Goal: Transaction & Acquisition: Purchase product/service

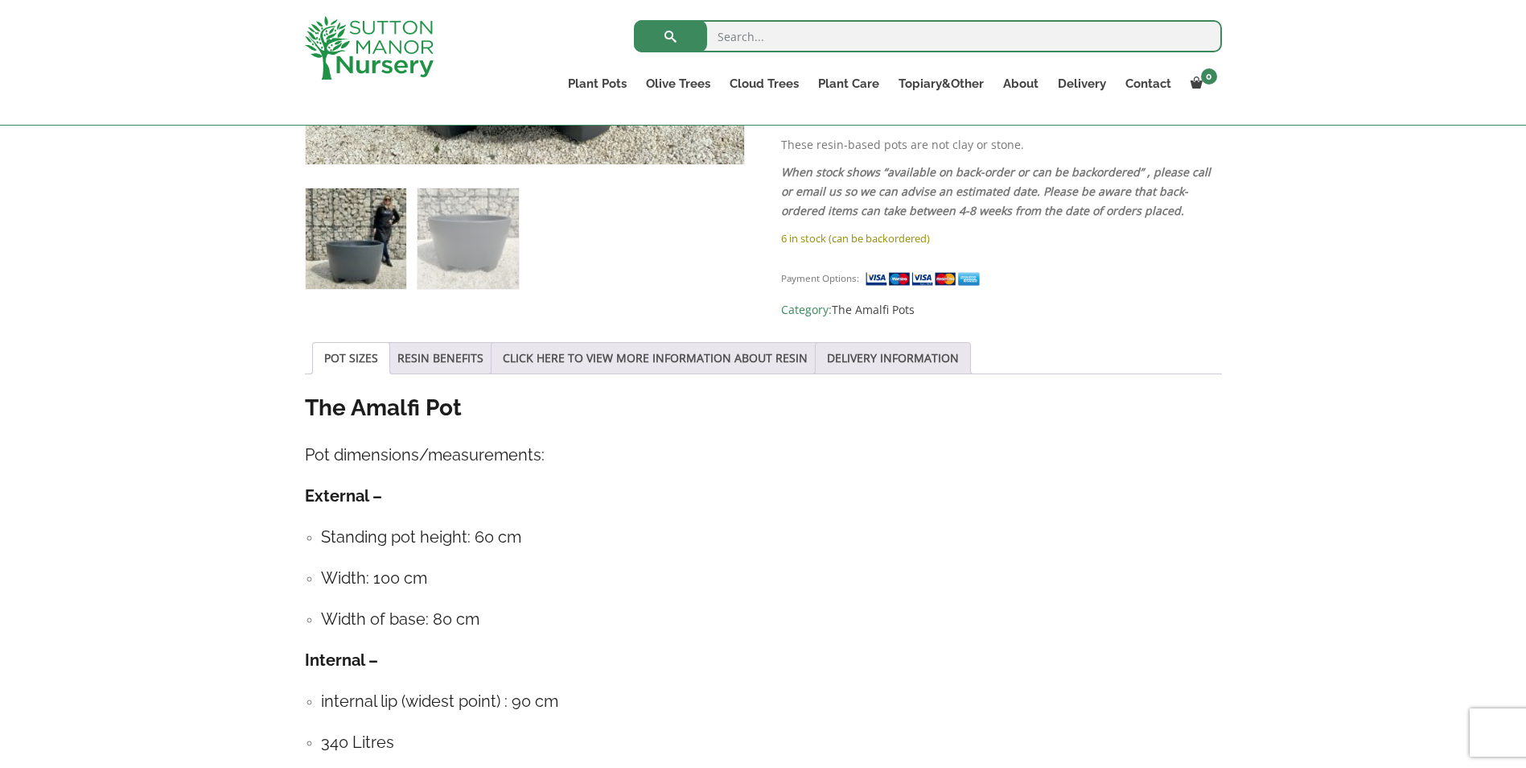
scroll to position [724, 0]
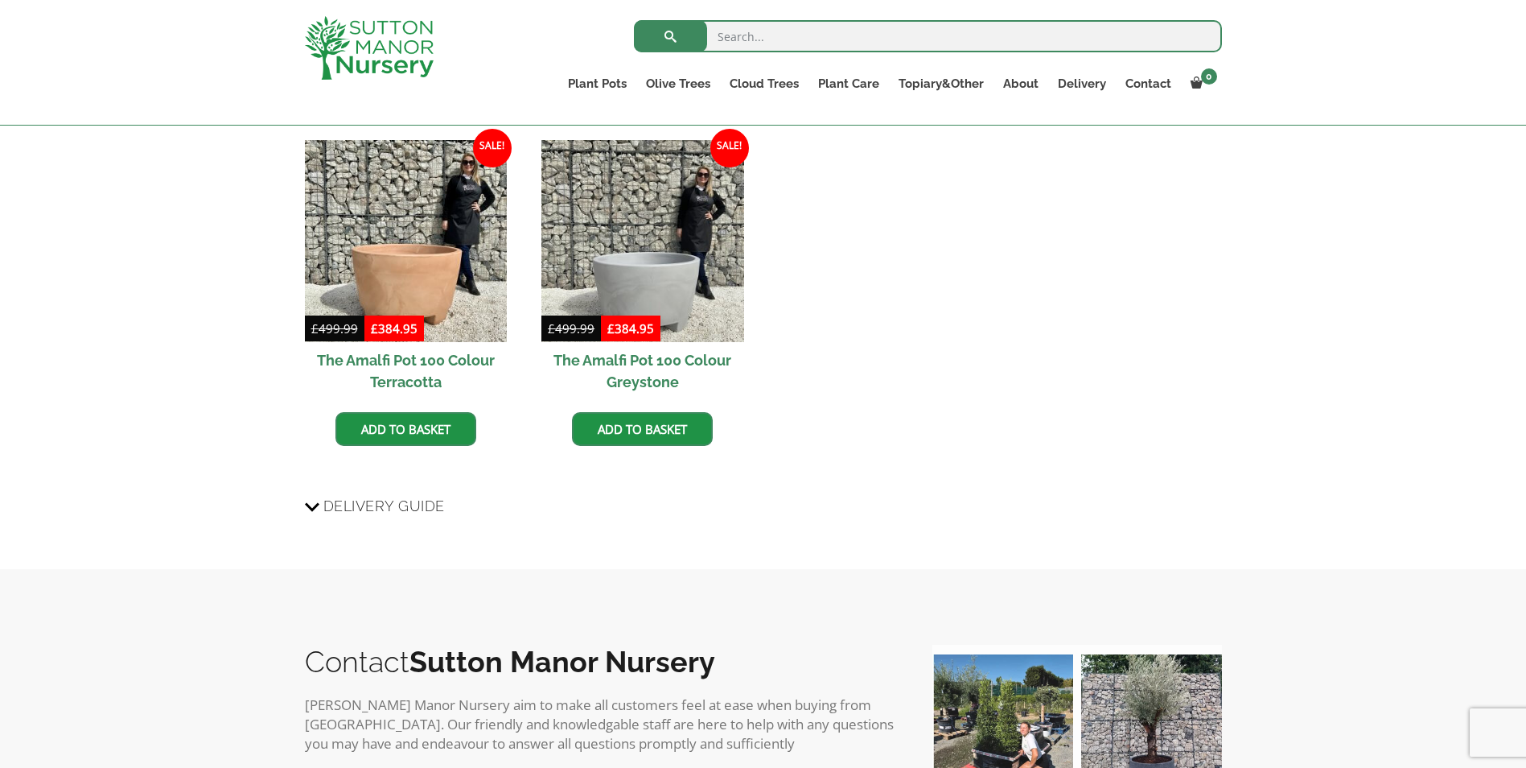
drag, startPoint x: 257, startPoint y: 552, endPoint x: 261, endPoint y: 529, distance: 22.9
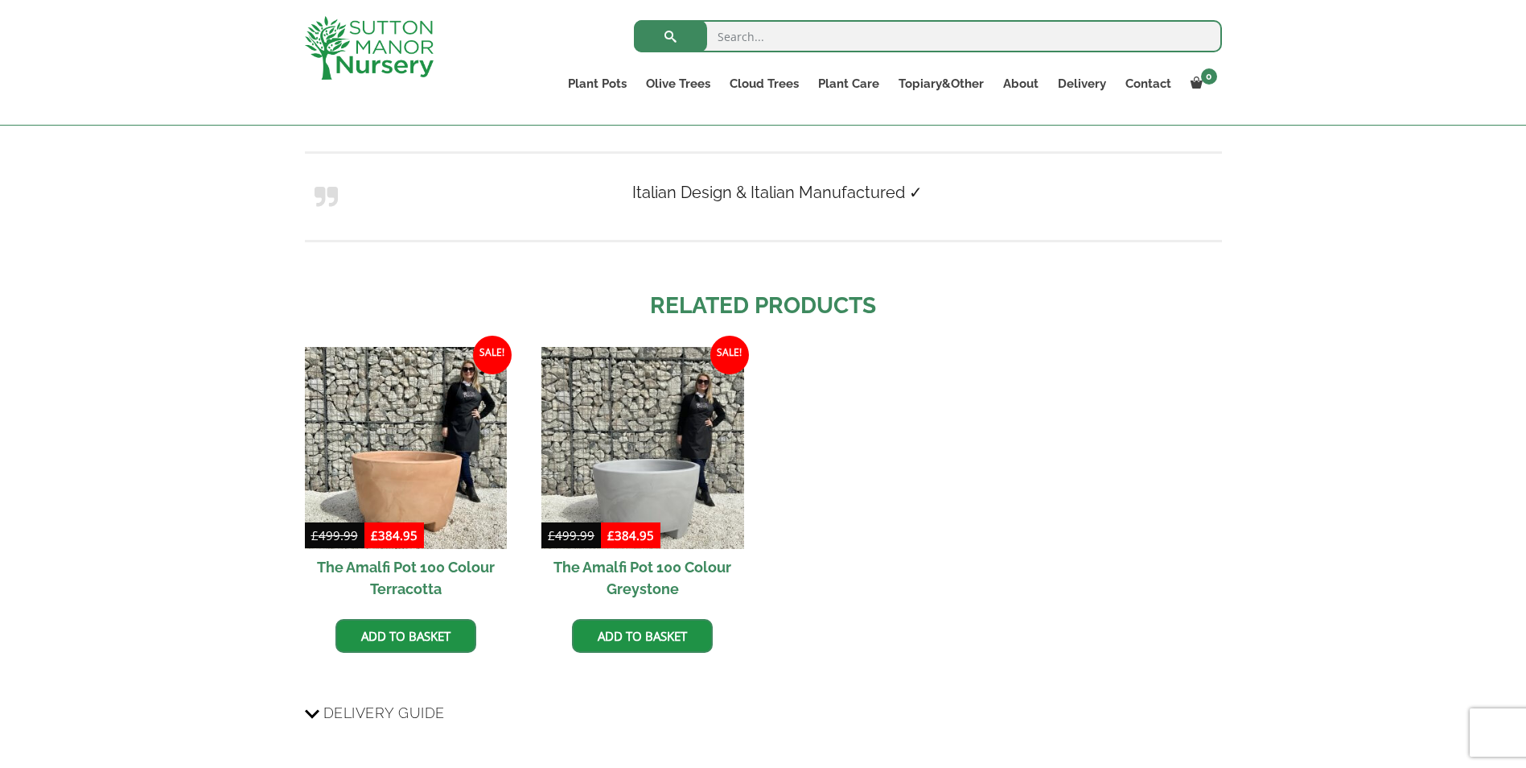
drag, startPoint x: 260, startPoint y: 525, endPoint x: 256, endPoint y: 488, distance: 36.4
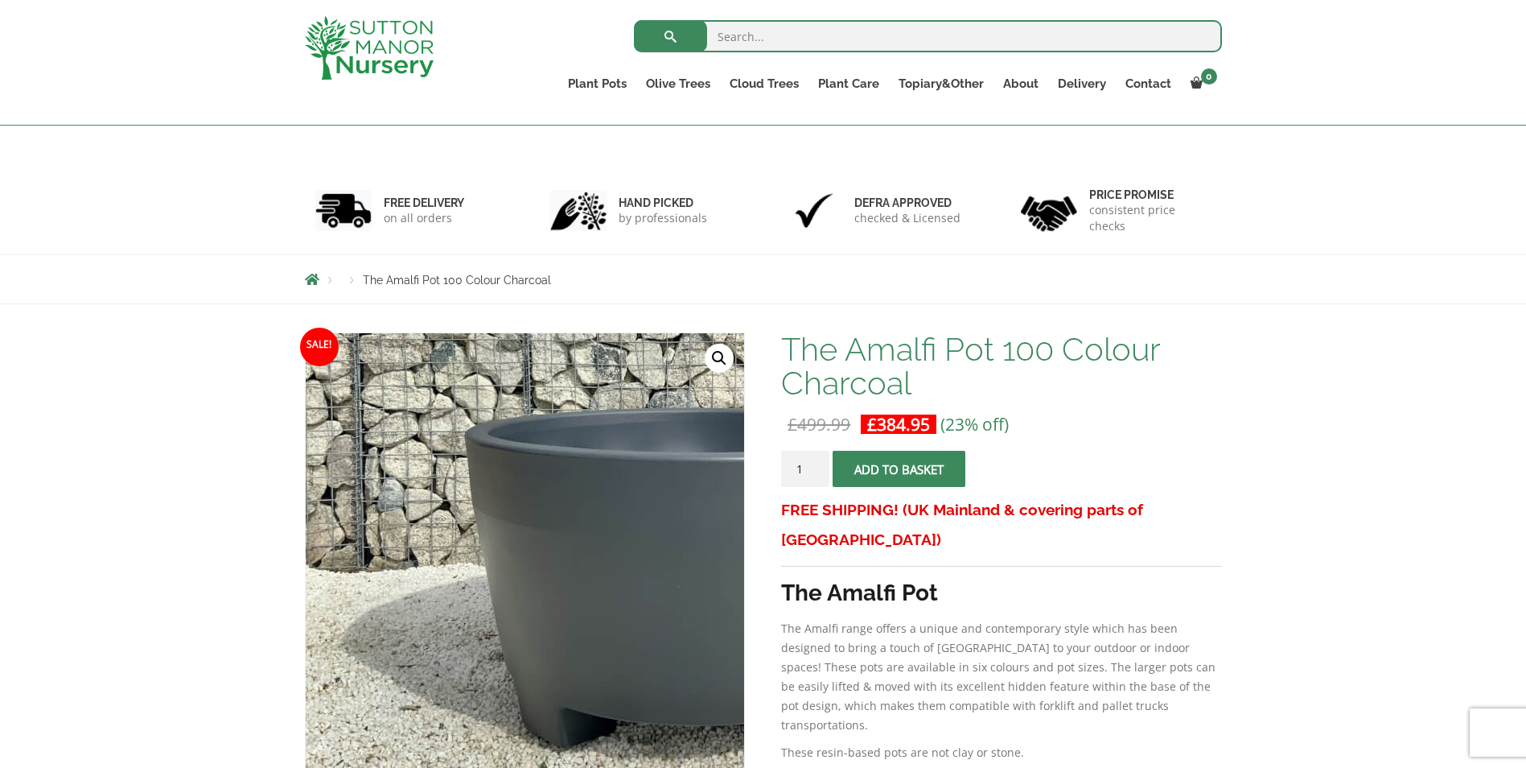
scroll to position [0, 0]
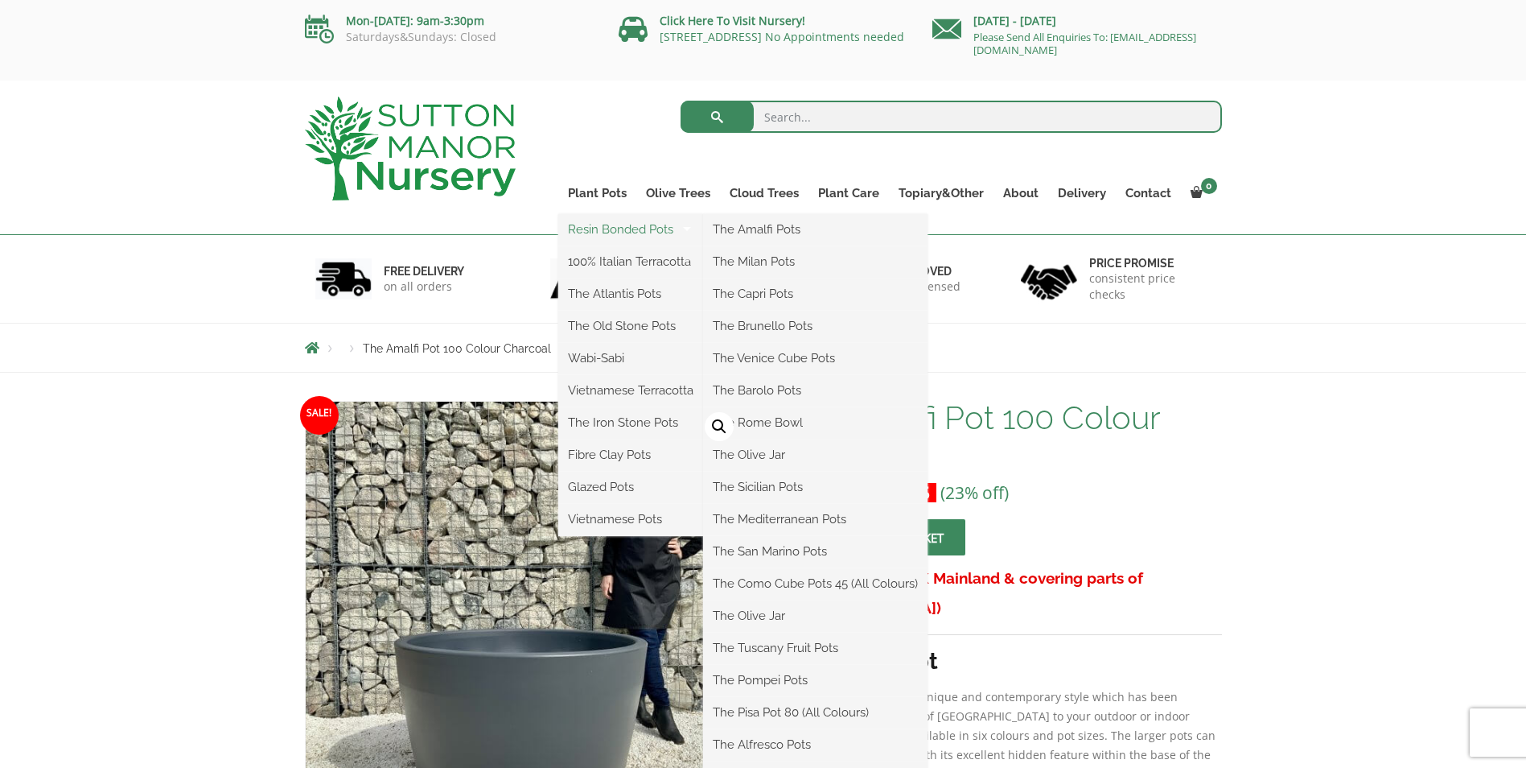
click at [628, 226] on link "Resin Bonded Pots" at bounding box center [630, 229] width 145 height 24
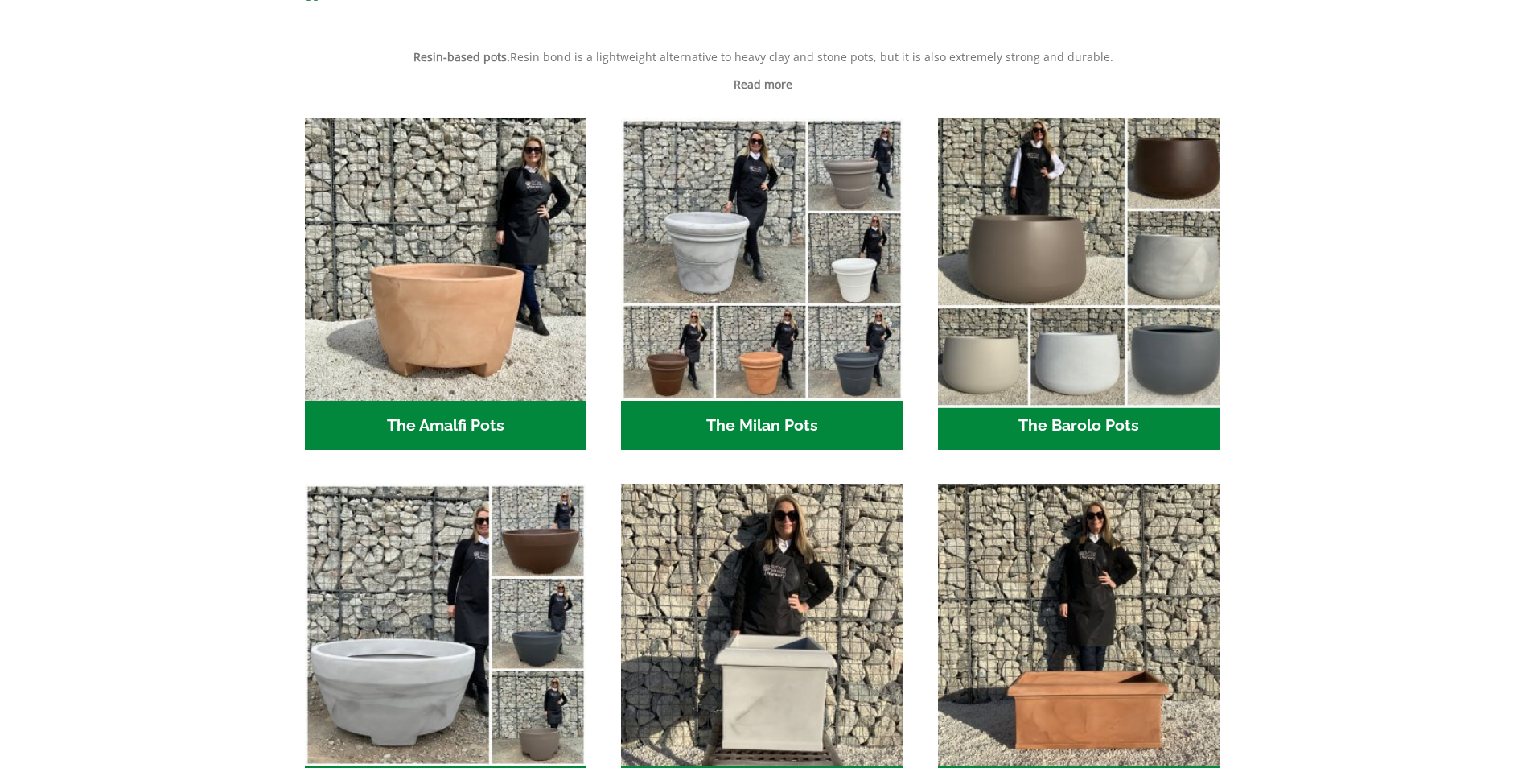
scroll to position [563, 0]
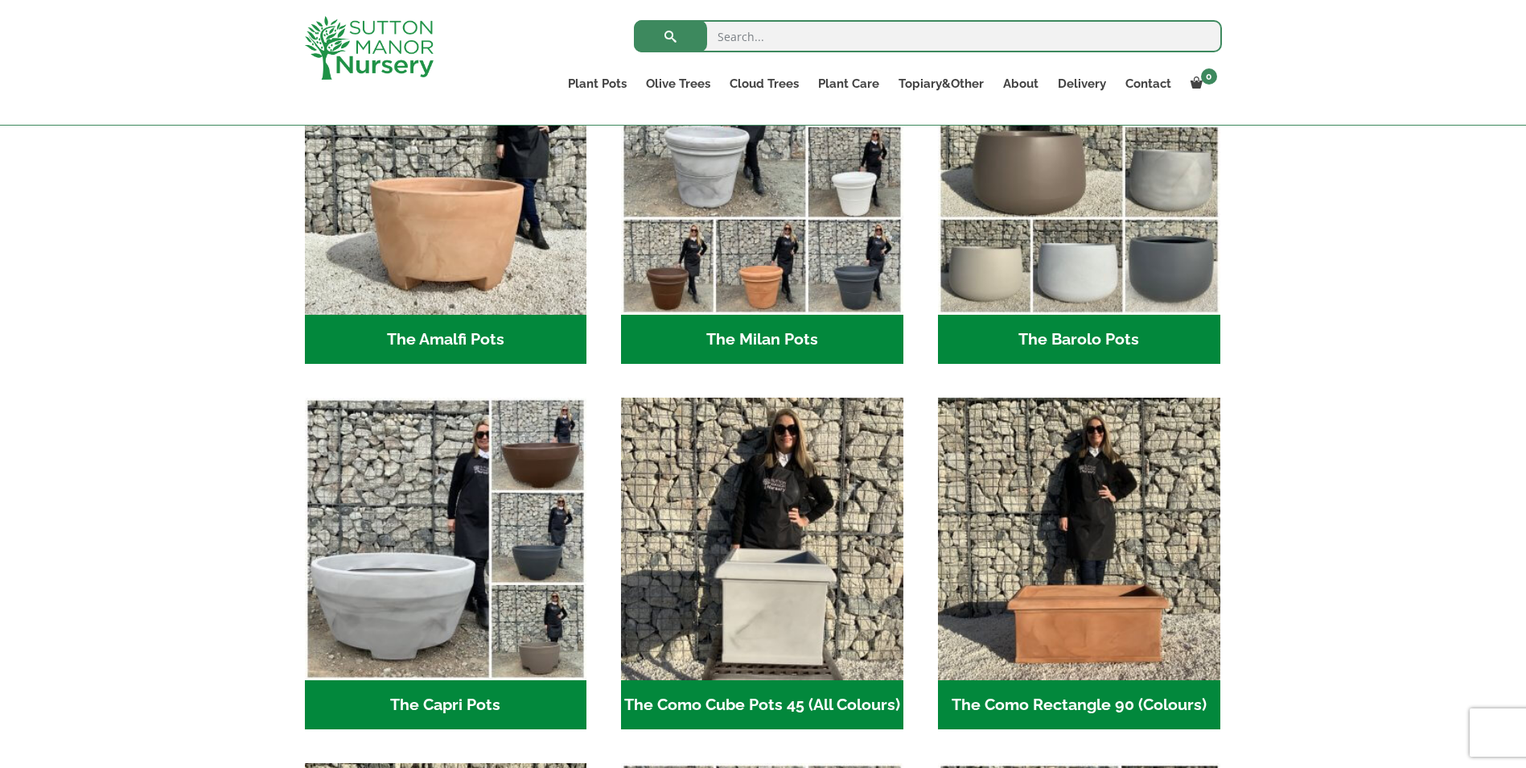
click at [1060, 338] on h2 "The Barolo Pots (36)" at bounding box center [1079, 340] width 282 height 50
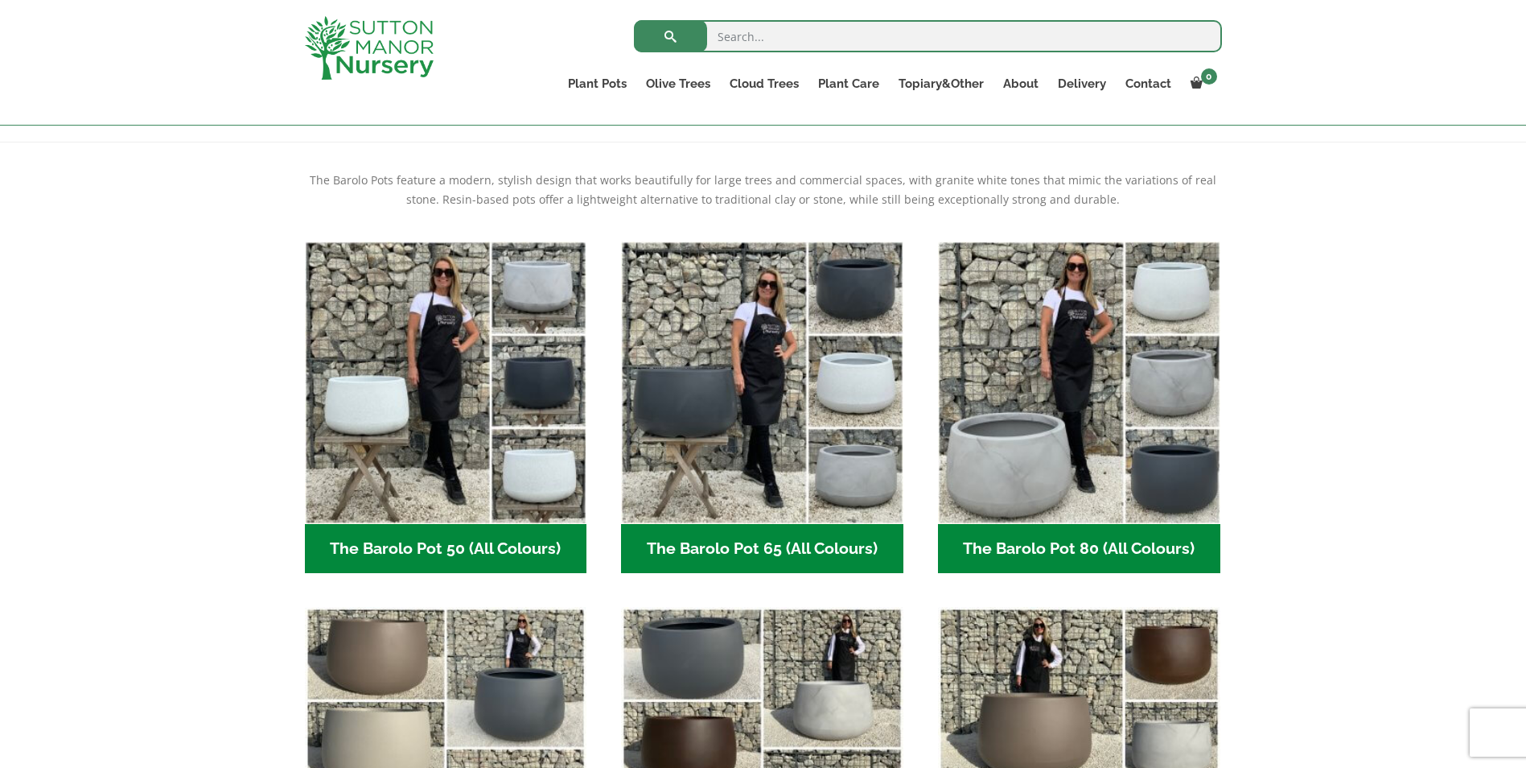
scroll to position [241, 0]
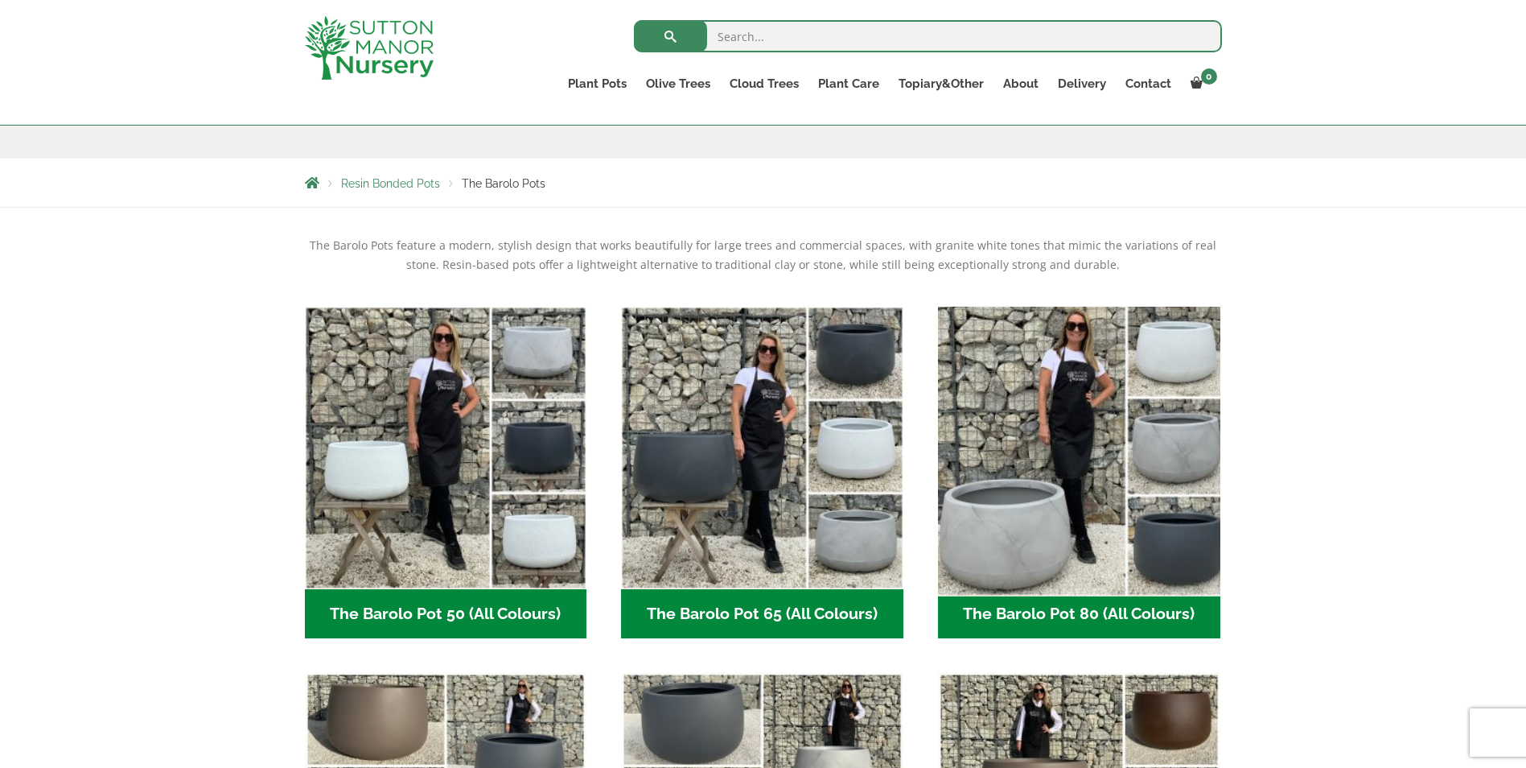
click at [1053, 500] on img "Visit product category The Barolo Pot 80 (All Colours)" at bounding box center [1079, 447] width 296 height 296
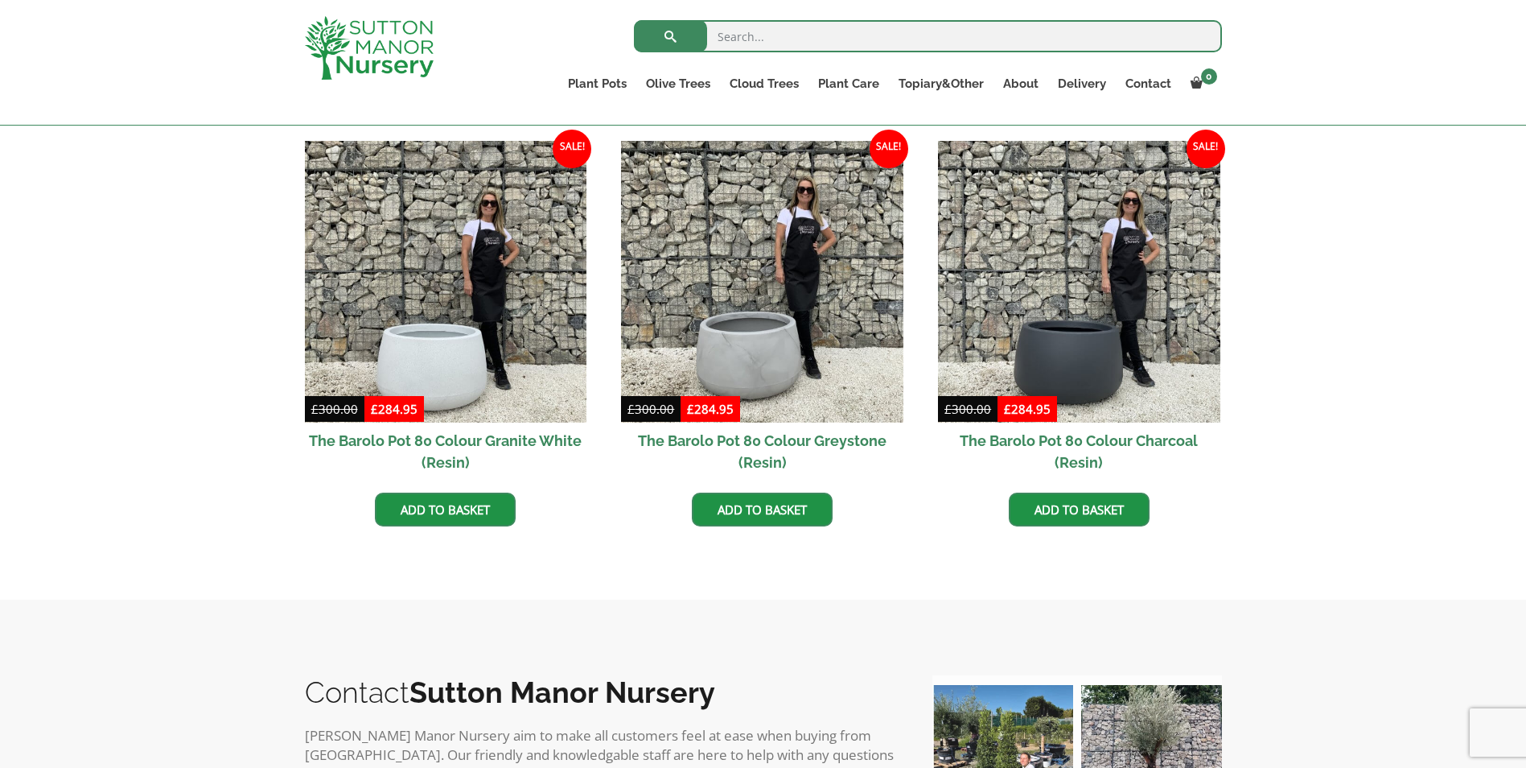
scroll to position [856, 0]
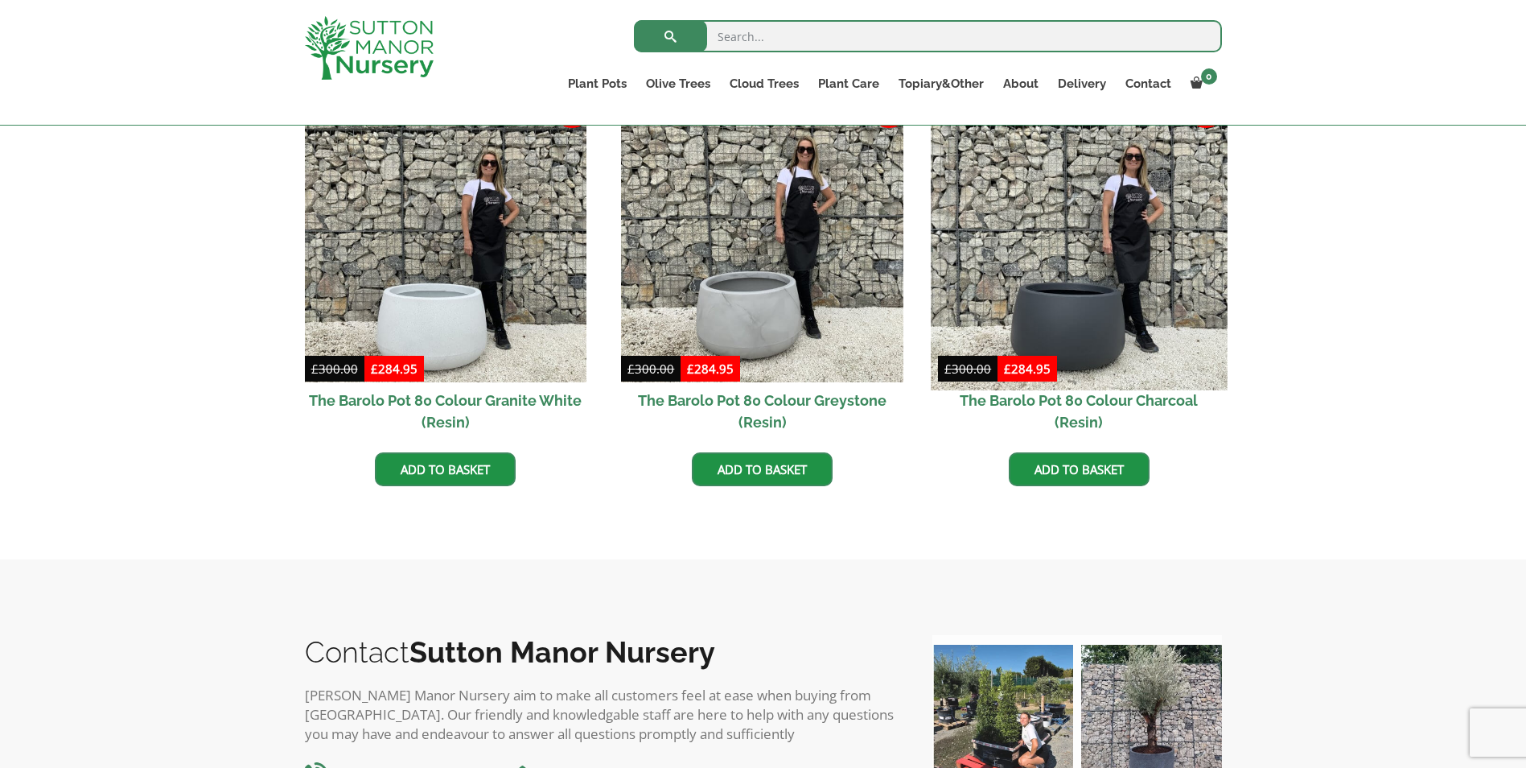
click at [1103, 302] on img at bounding box center [1079, 241] width 296 height 296
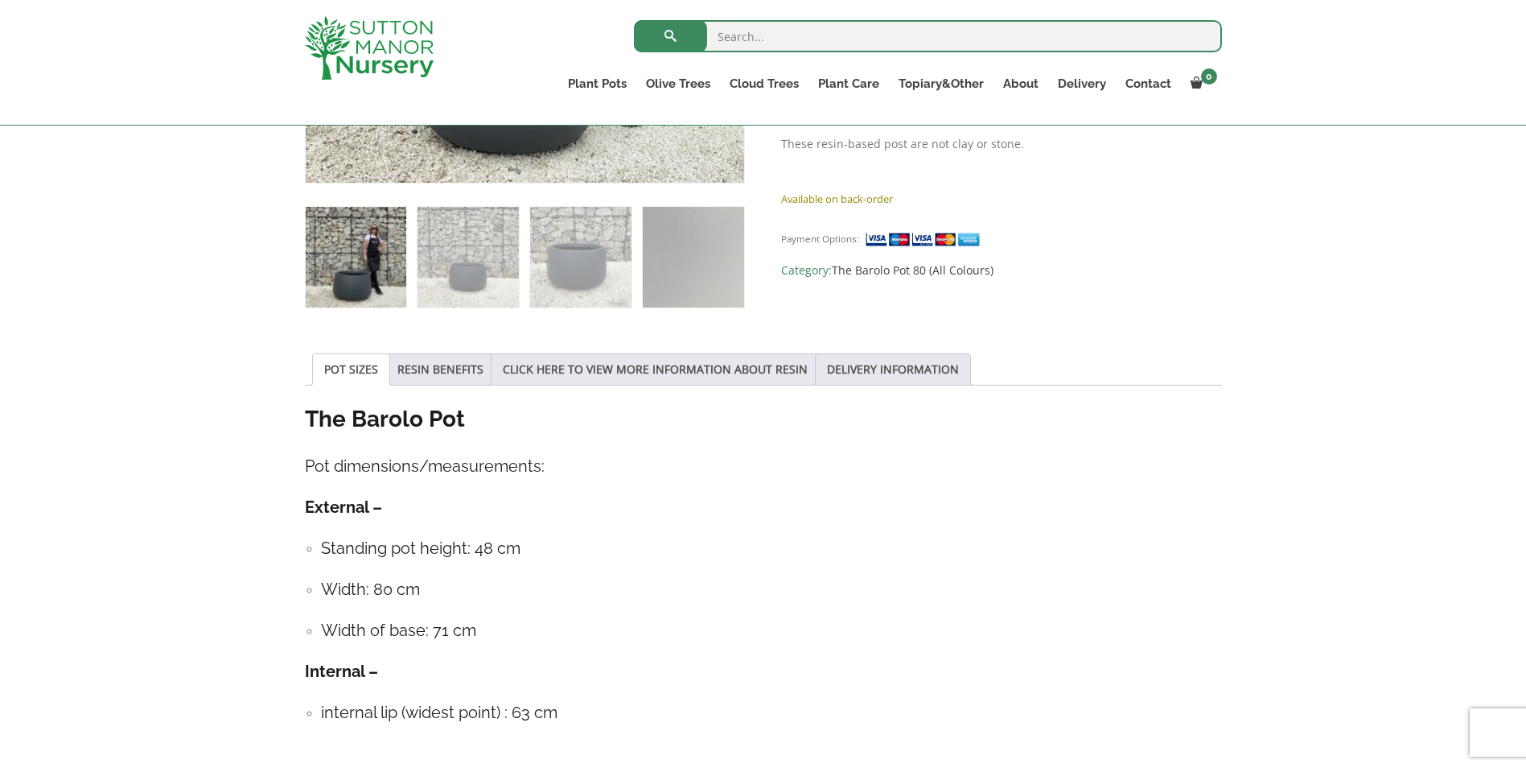
scroll to position [644, 0]
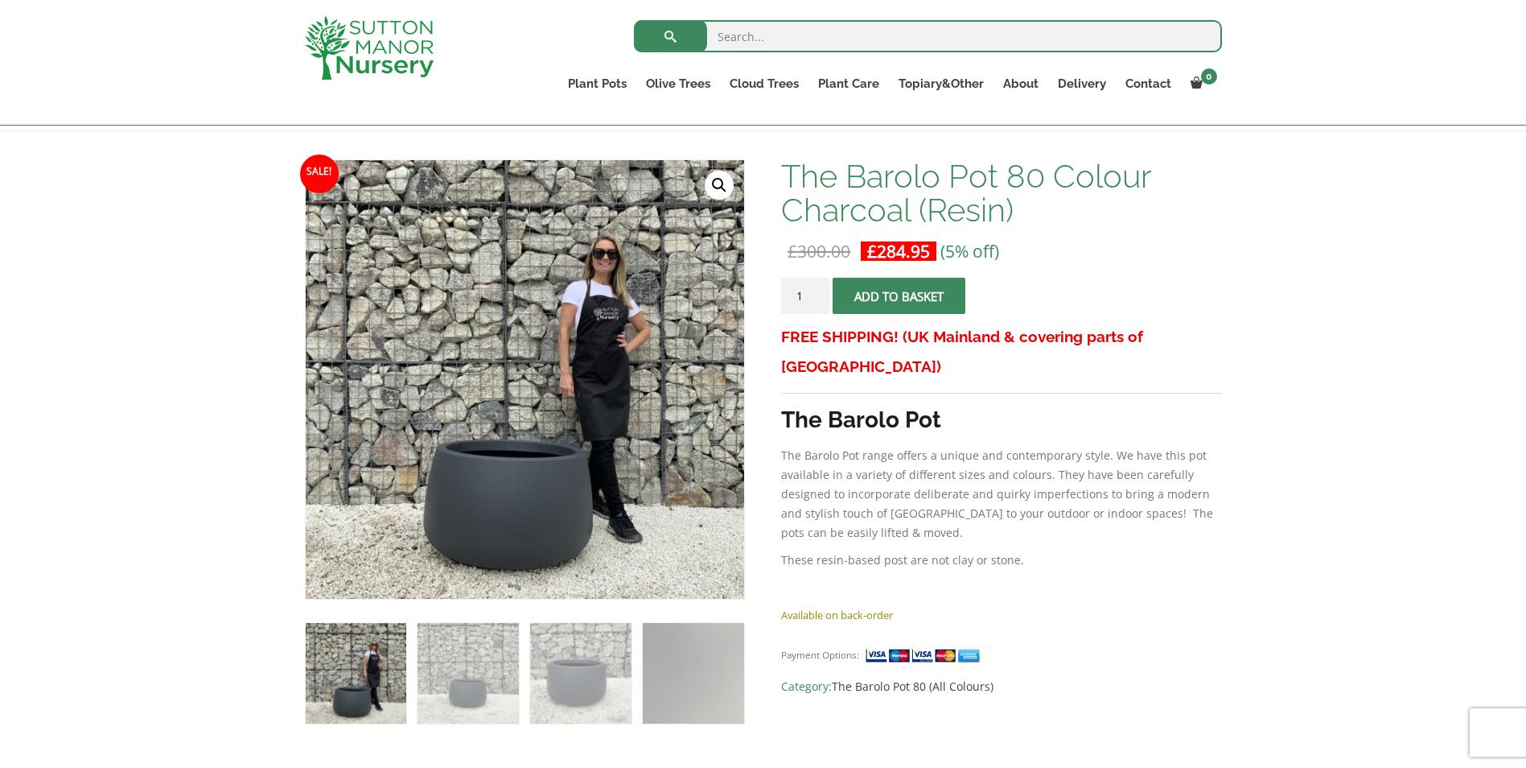
drag, startPoint x: 1101, startPoint y: 539, endPoint x: 1105, endPoint y: 433, distance: 106.3
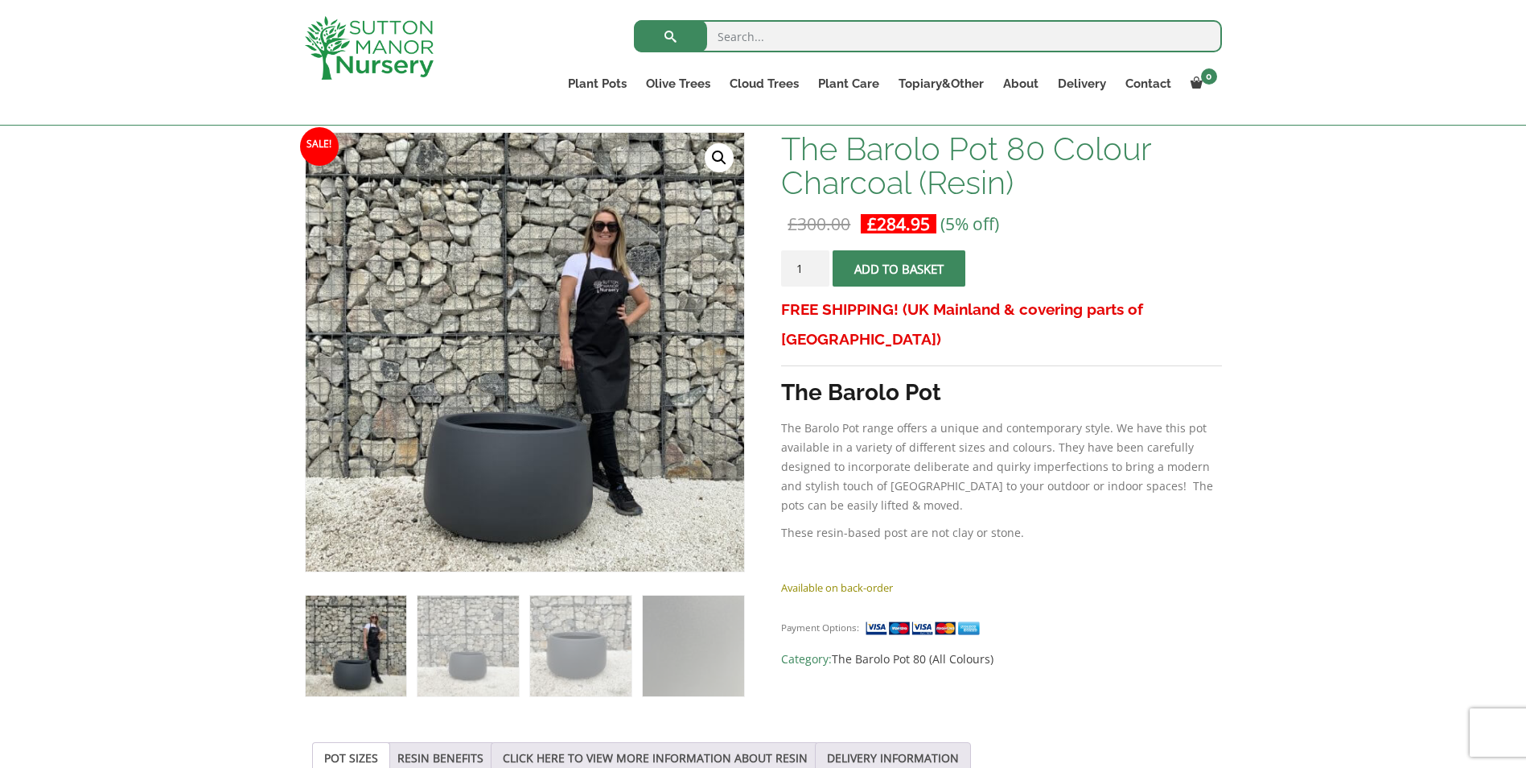
scroll to position [328, 0]
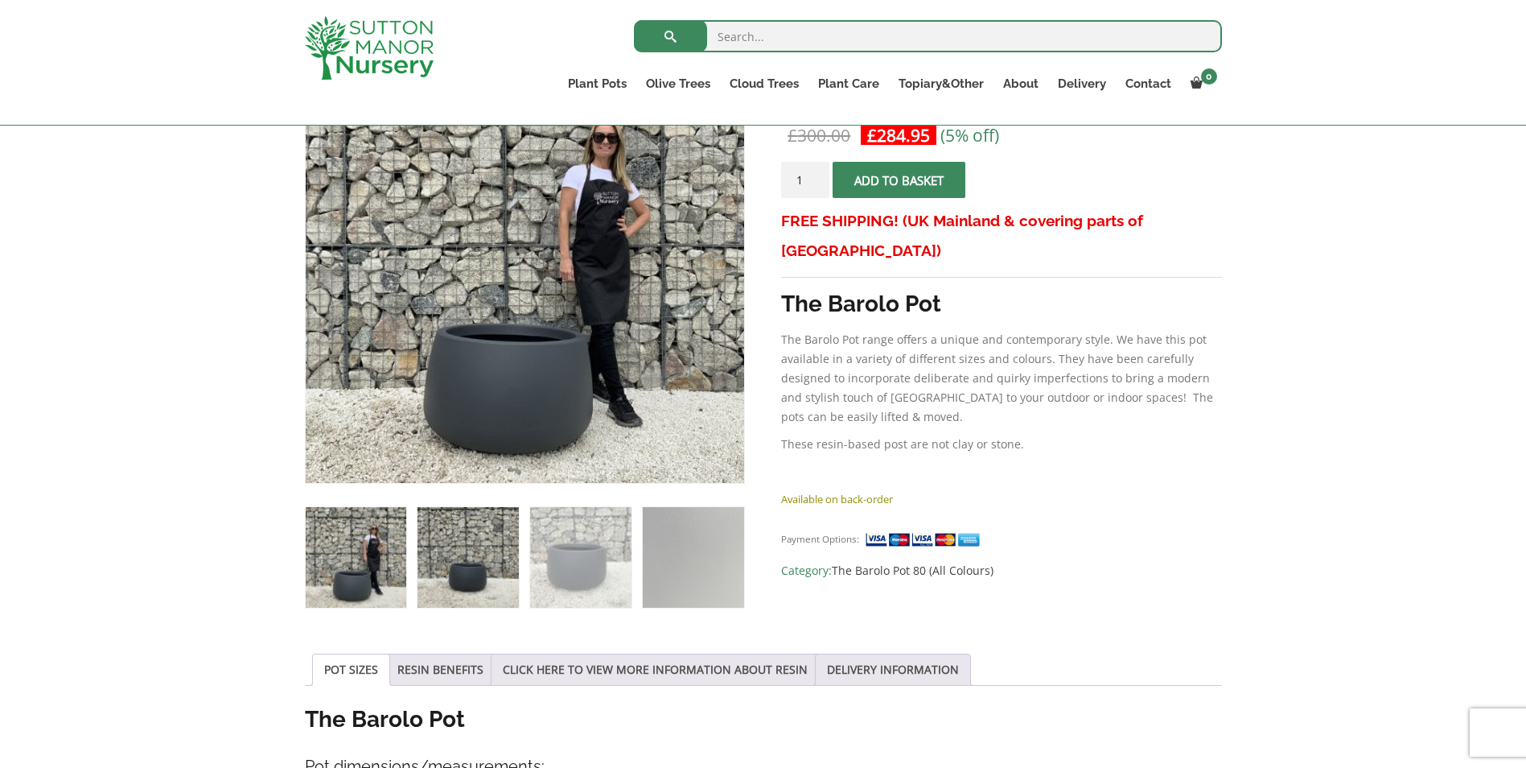
click at [484, 586] on img at bounding box center [468, 557] width 101 height 101
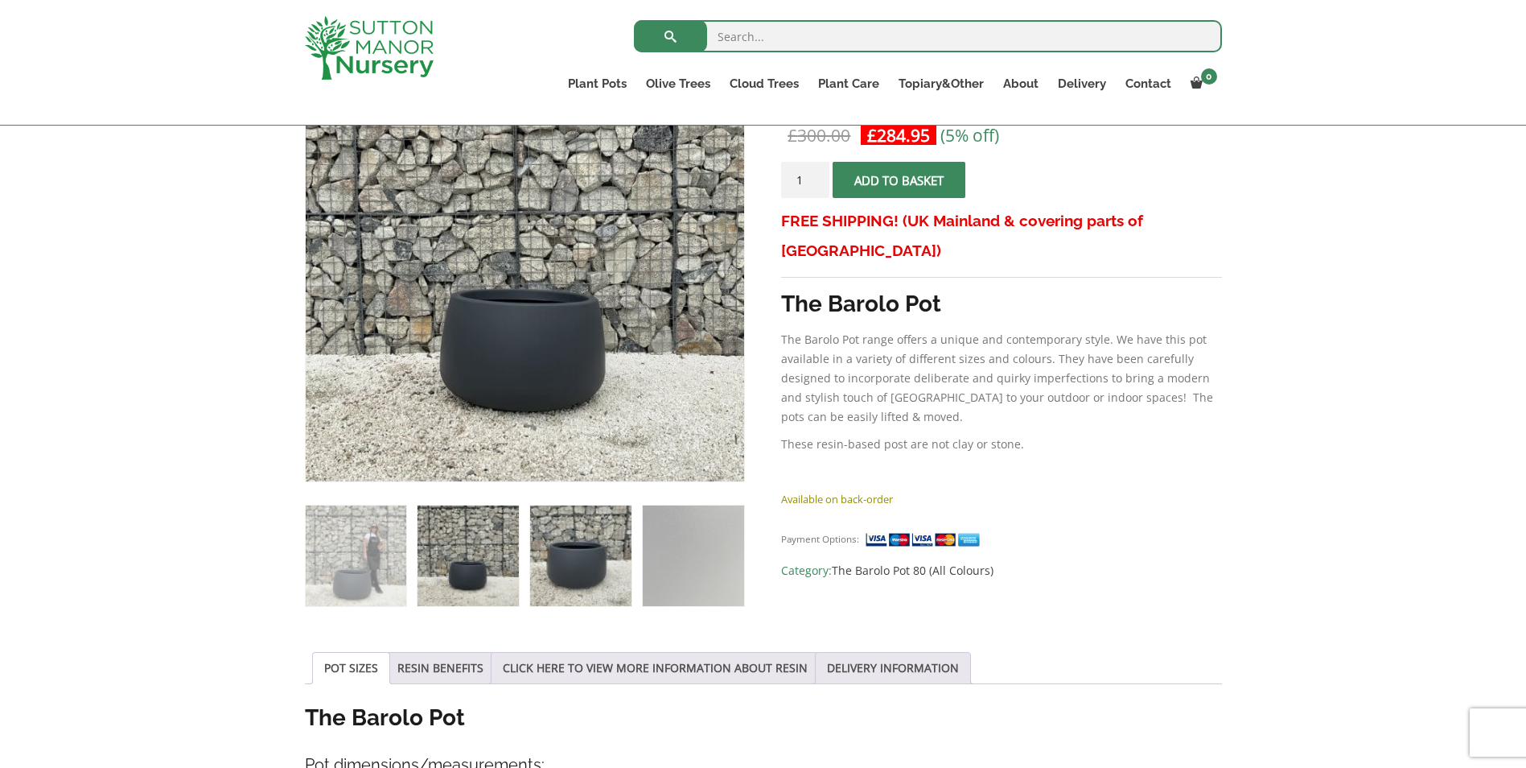
click at [591, 555] on img at bounding box center [580, 555] width 101 height 101
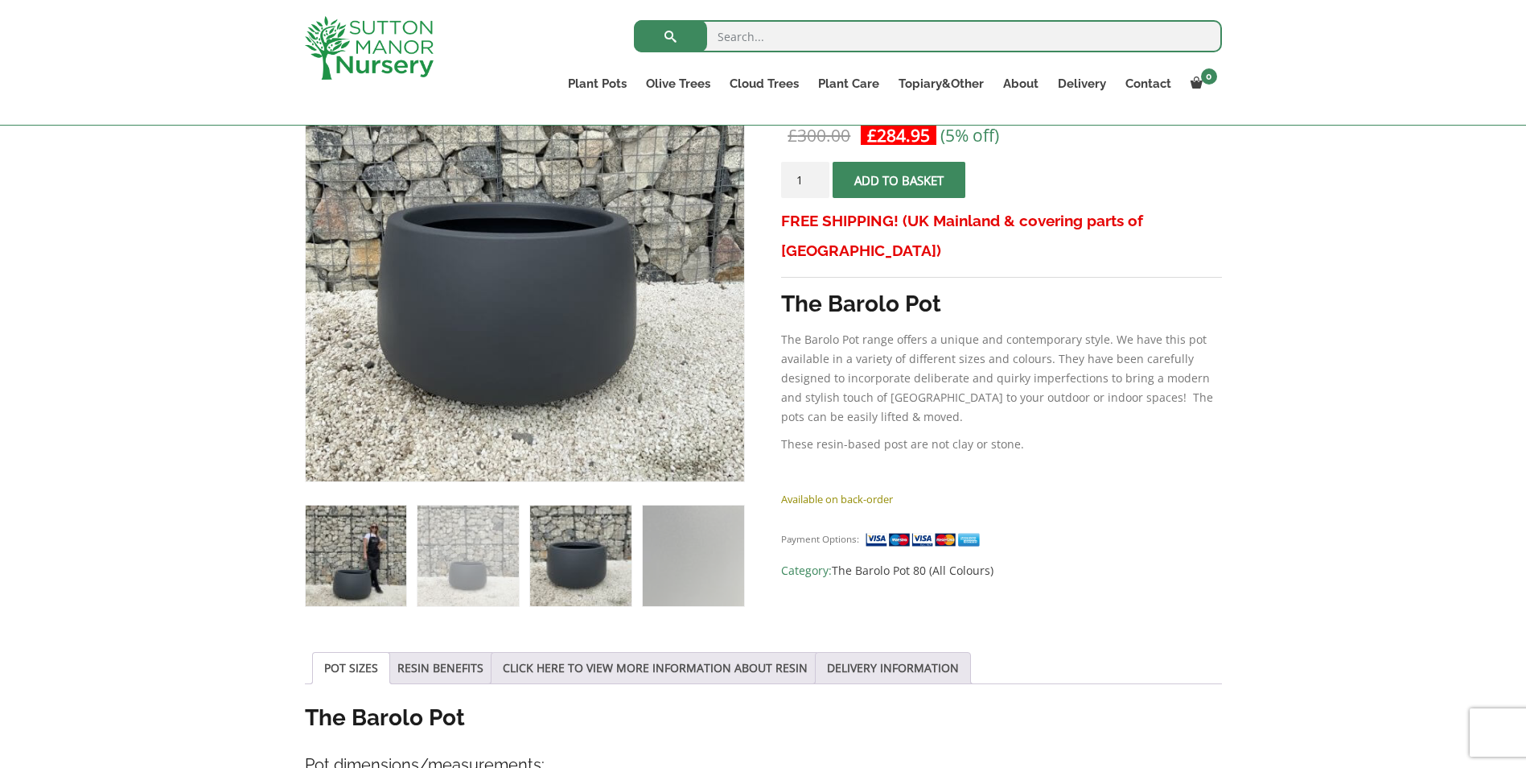
click at [392, 586] on img at bounding box center [356, 555] width 101 height 101
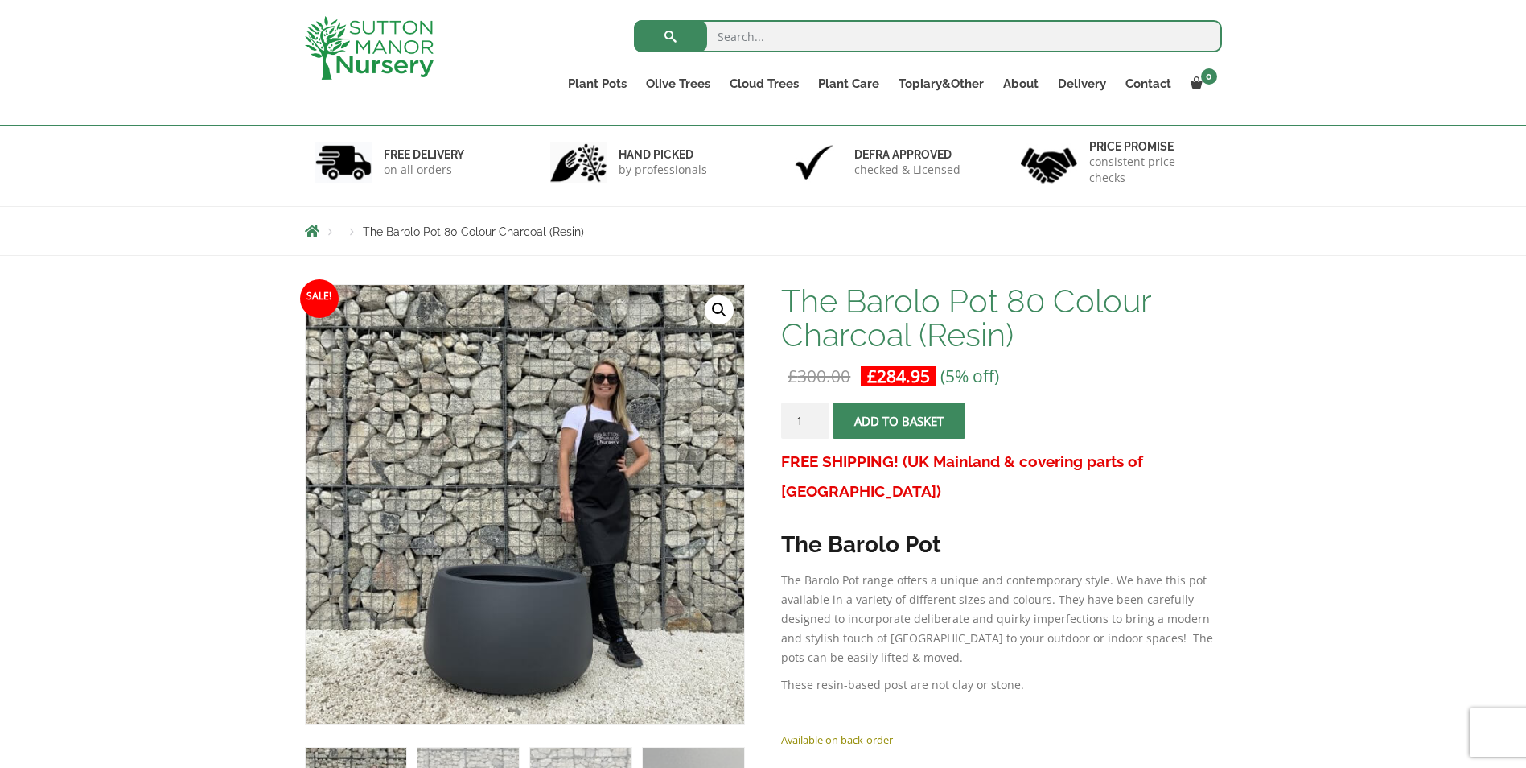
scroll to position [87, 0]
